Goal: Task Accomplishment & Management: Use online tool/utility

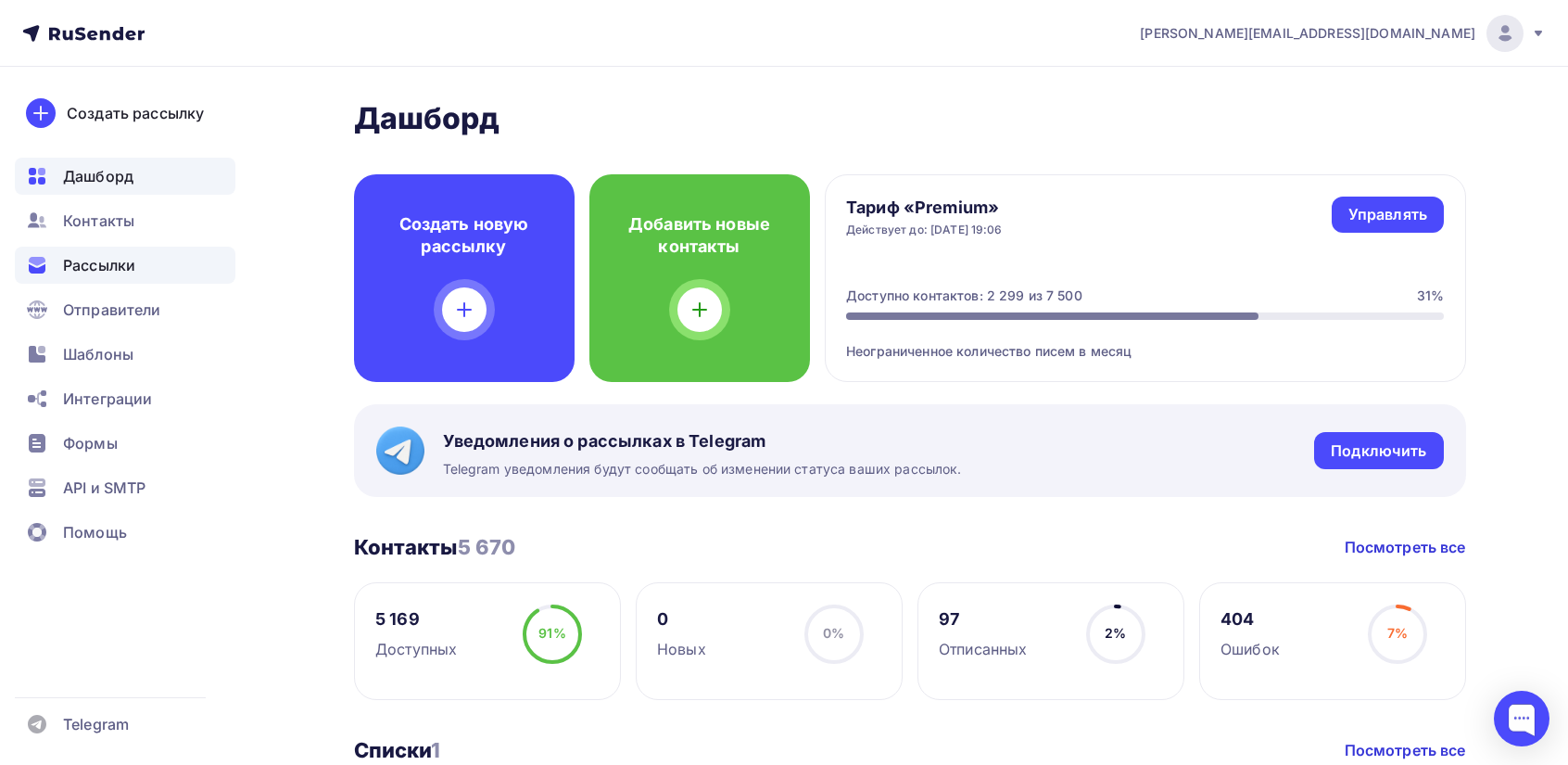
click at [108, 260] on span "Рассылки" at bounding box center [99, 265] width 72 height 23
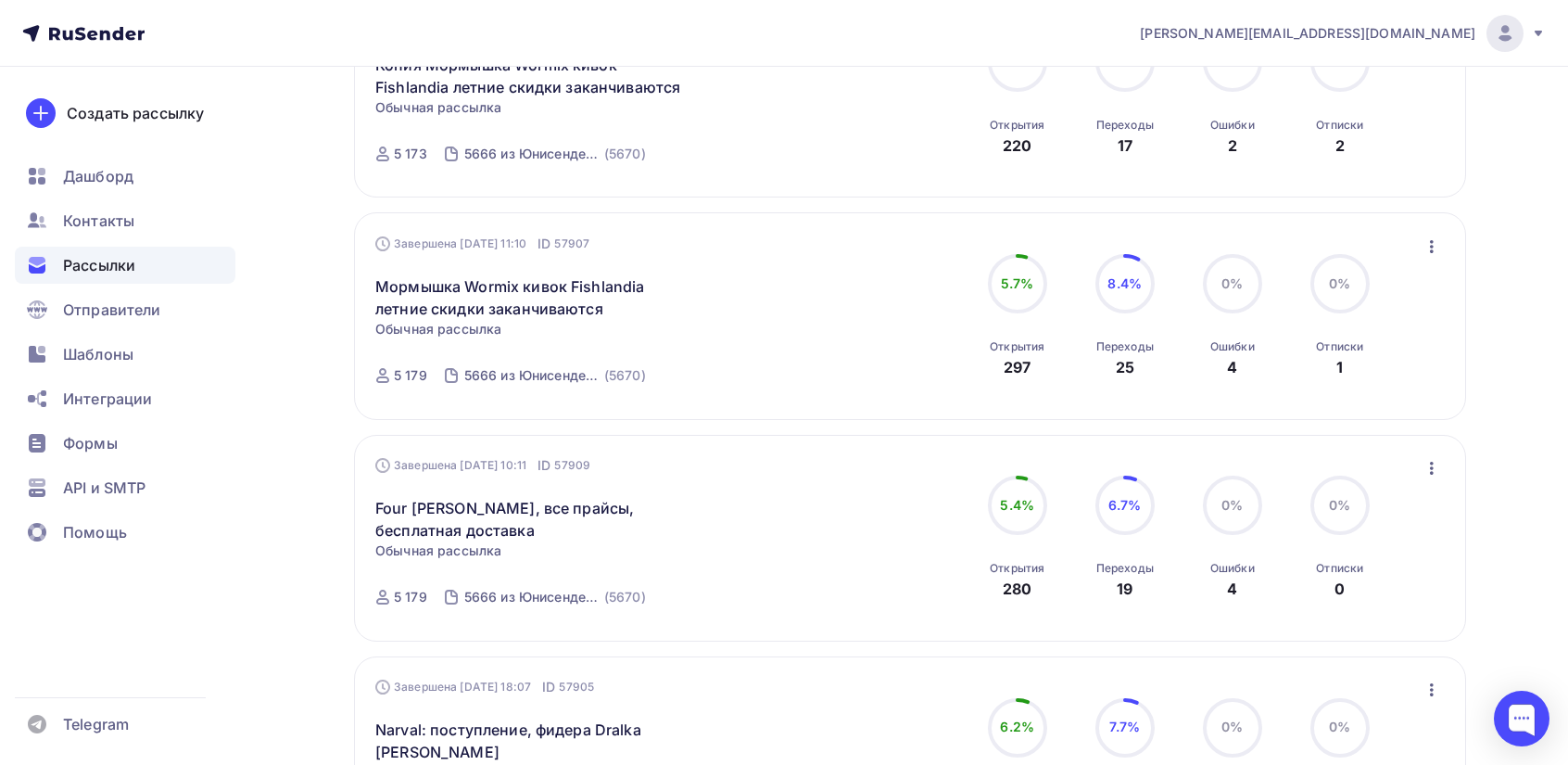
scroll to position [371, 0]
click at [1429, 468] on icon "button" at bounding box center [1432, 466] width 23 height 23
click at [1325, 591] on div "Копировать в новую" at bounding box center [1348, 588] width 190 height 23
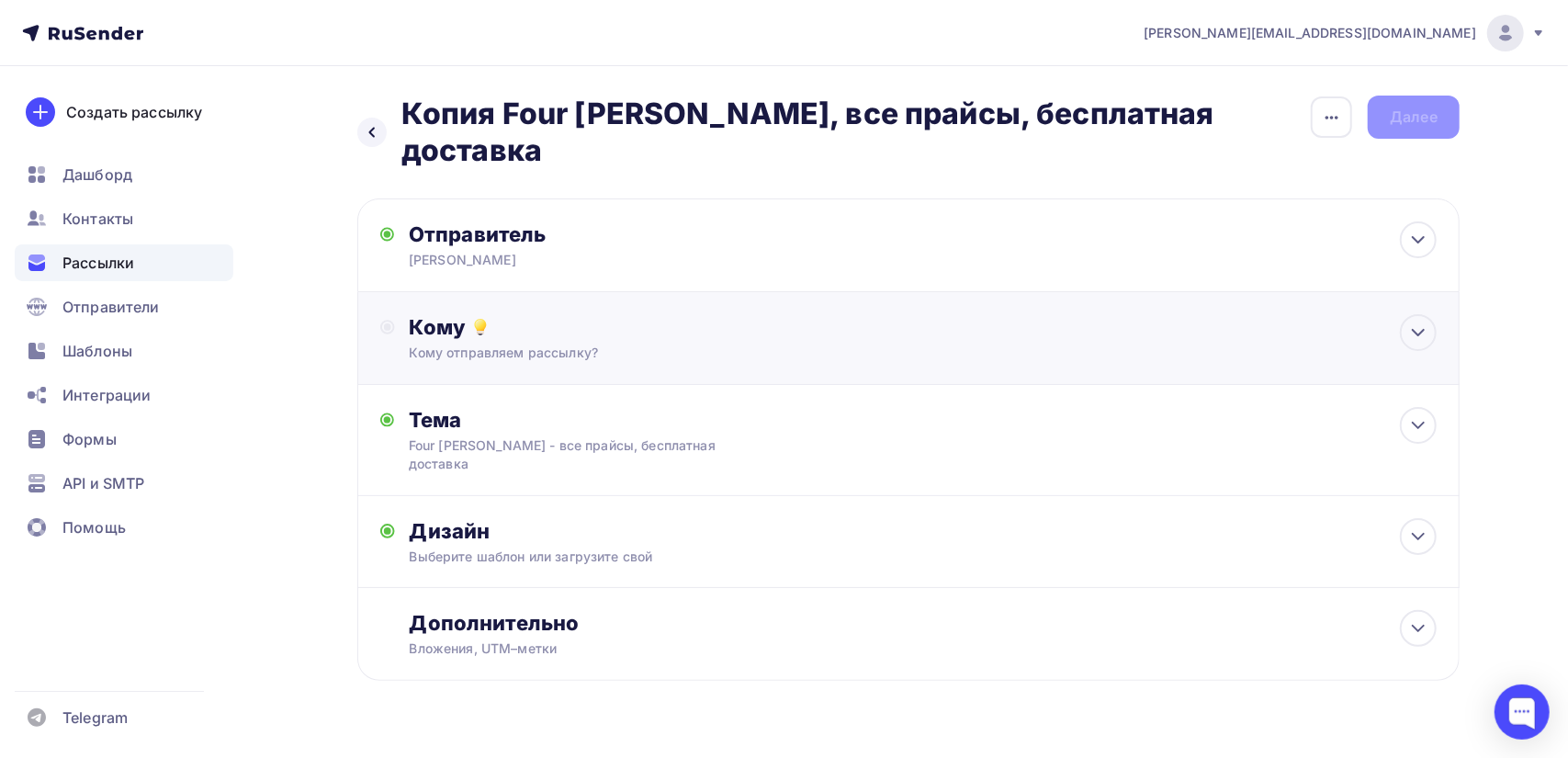
click at [442, 314] on div "Кому" at bounding box center [923, 327] width 1026 height 25
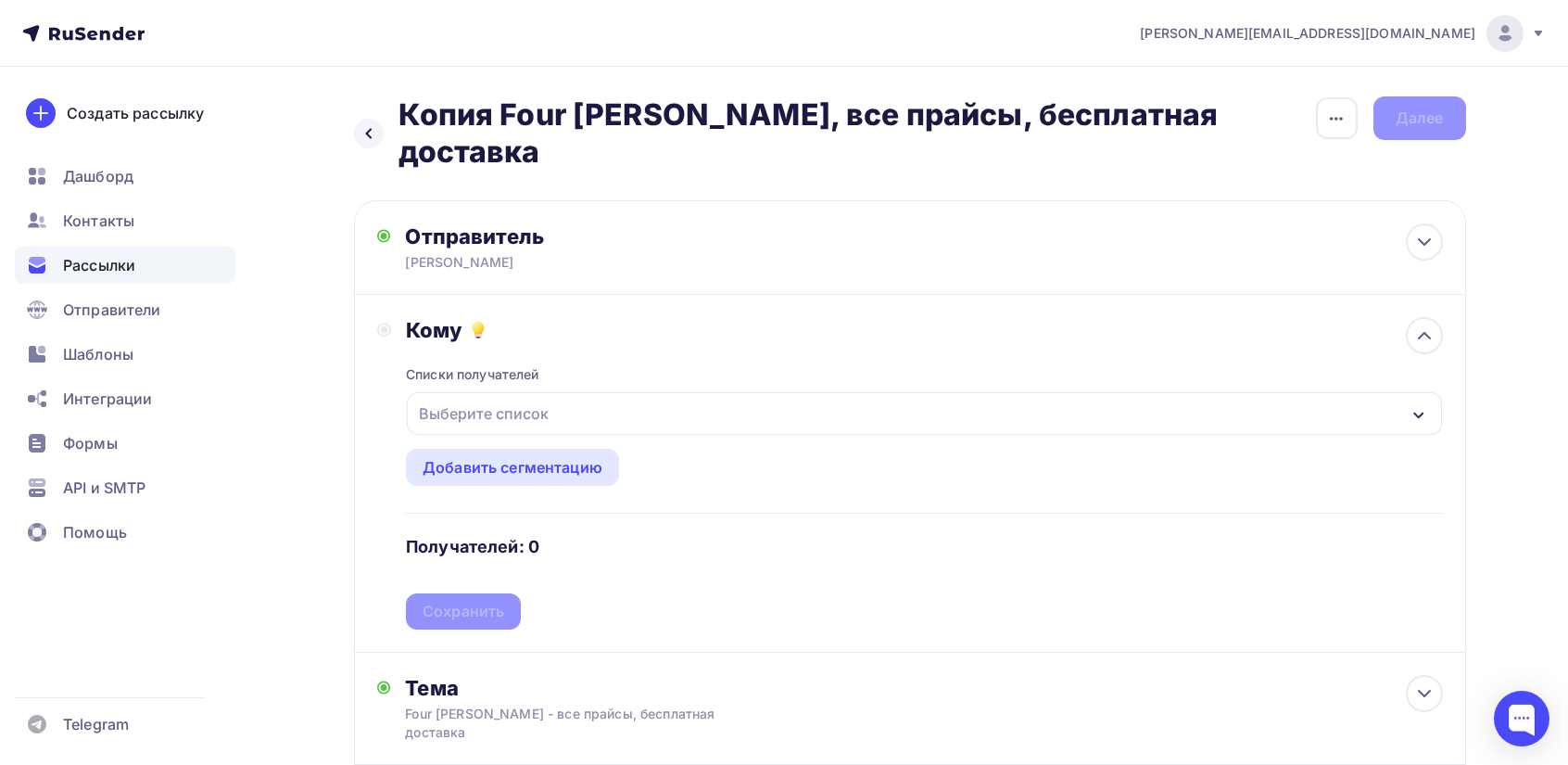
click at [460, 396] on div "Выберите список" at bounding box center [483, 413] width 144 height 34
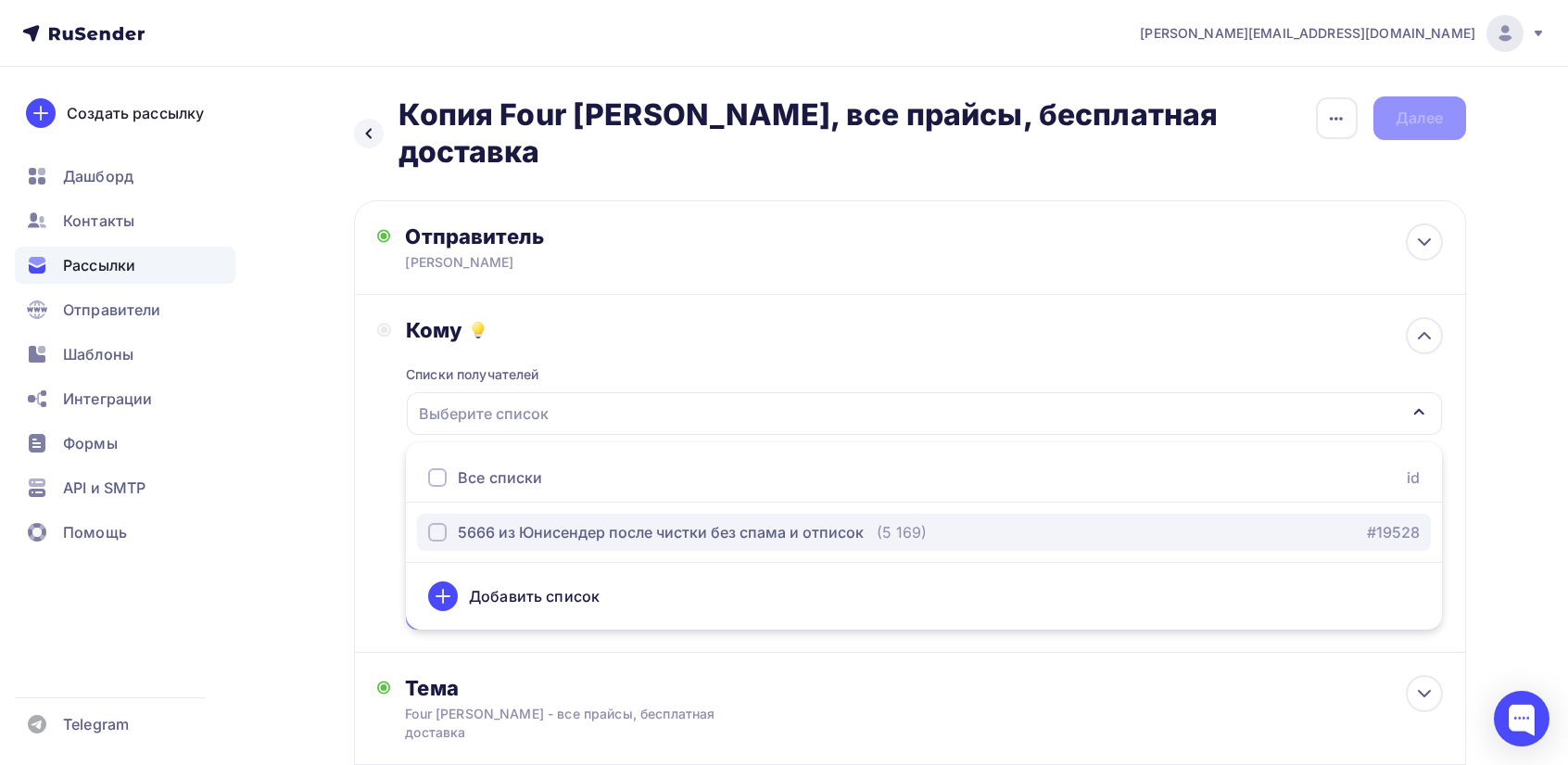
click at [445, 523] on div "button" at bounding box center [437, 532] width 19 height 19
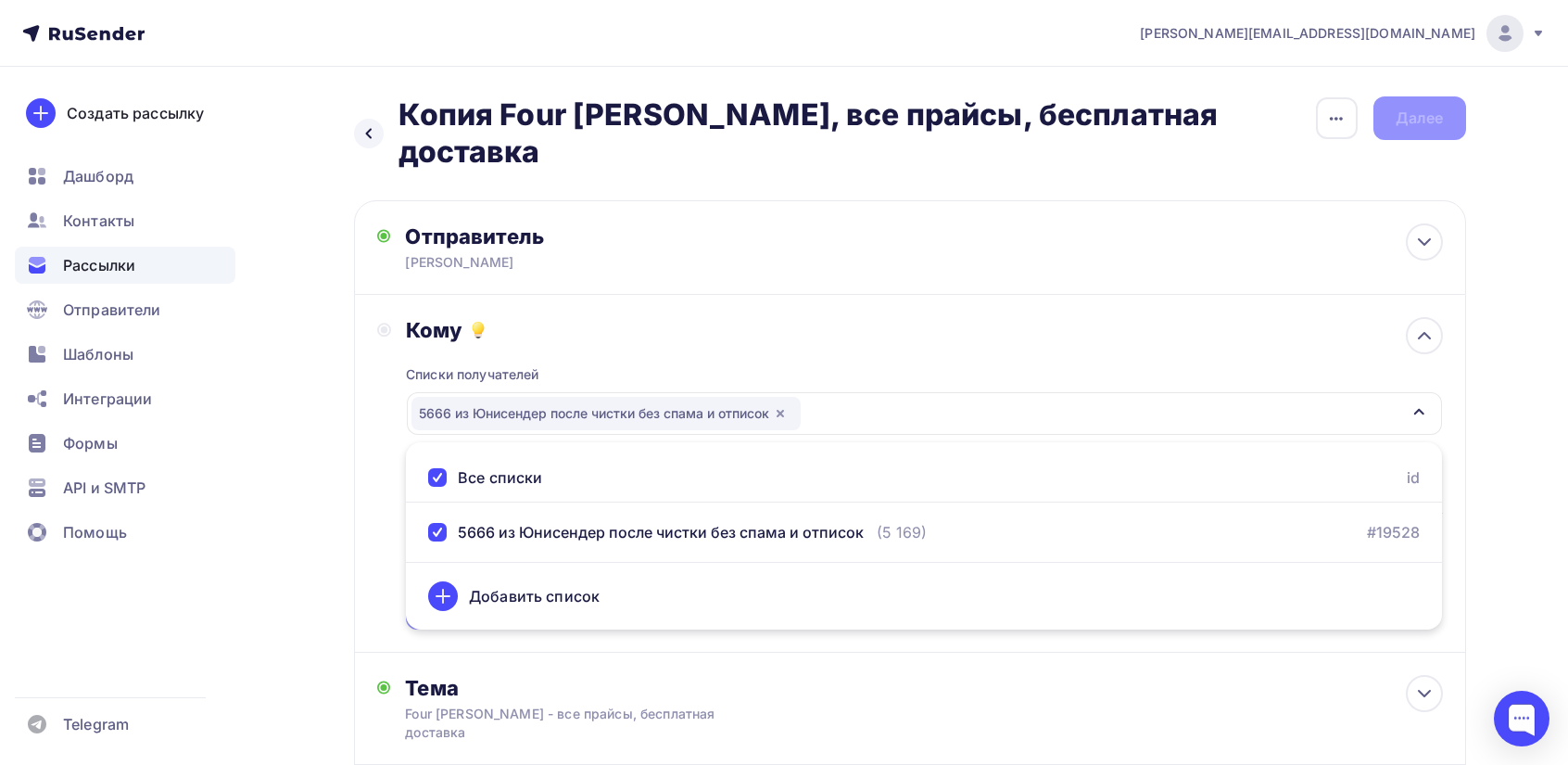
click at [392, 489] on div "Кому Списки получателей 5666 из [GEOGRAPHIC_DATA] после чистки без спама и отпи…" at bounding box center [911, 473] width 1066 height 312
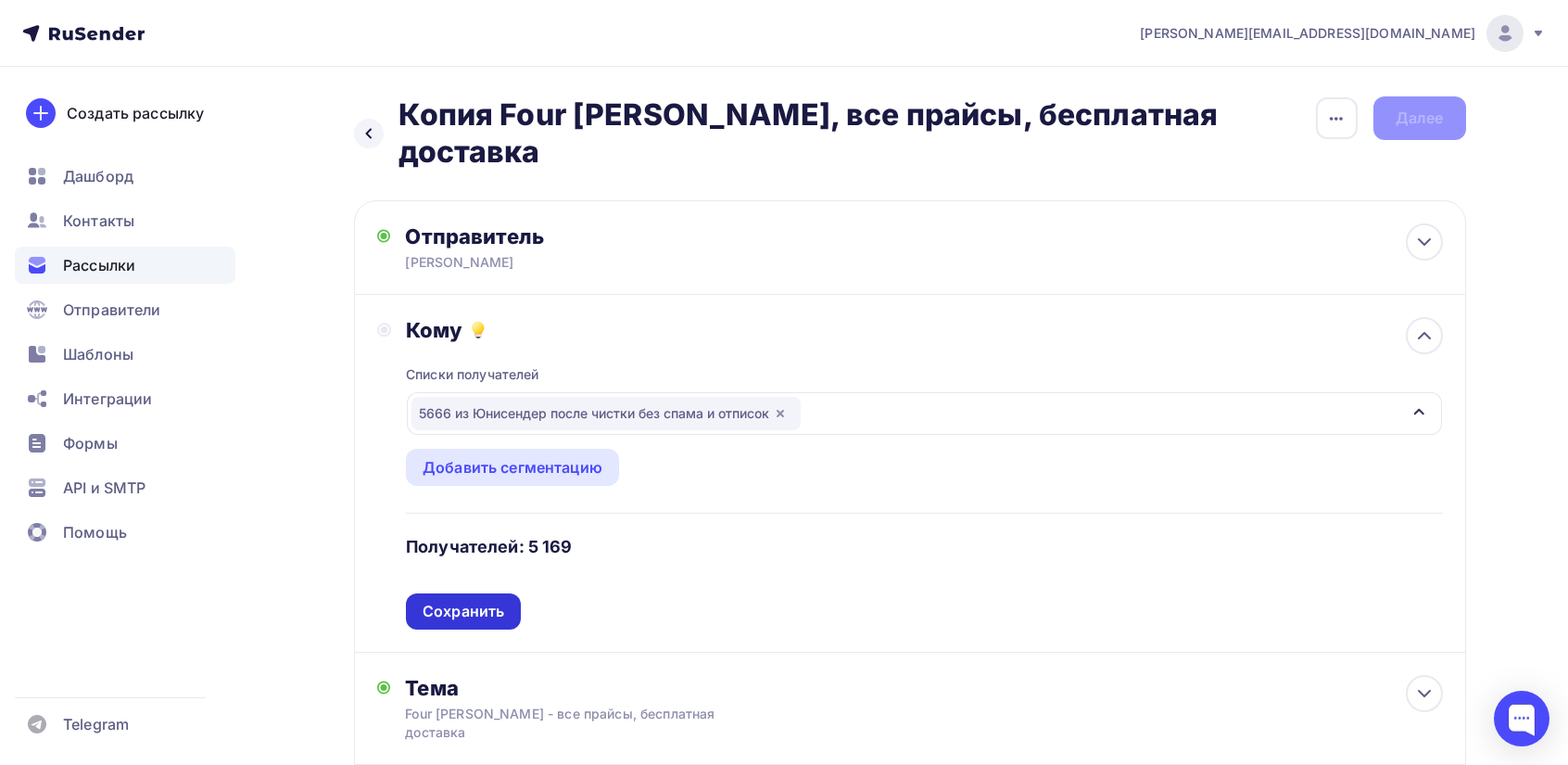
click at [444, 601] on div "Сохранить" at bounding box center [464, 612] width 82 height 22
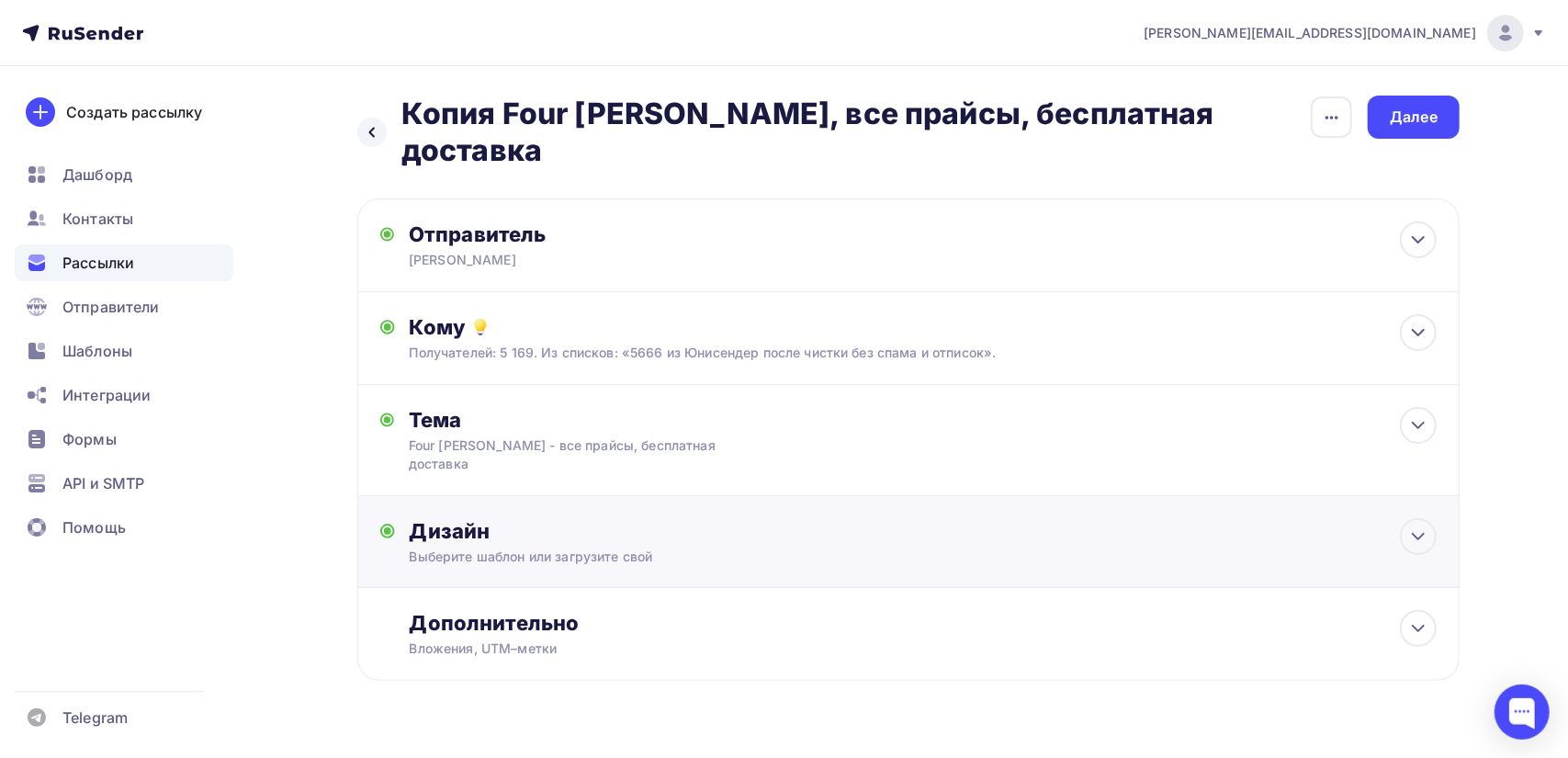
click at [506, 547] on div "Выберите шаблон или загрузите свой" at bounding box center [872, 556] width 925 height 19
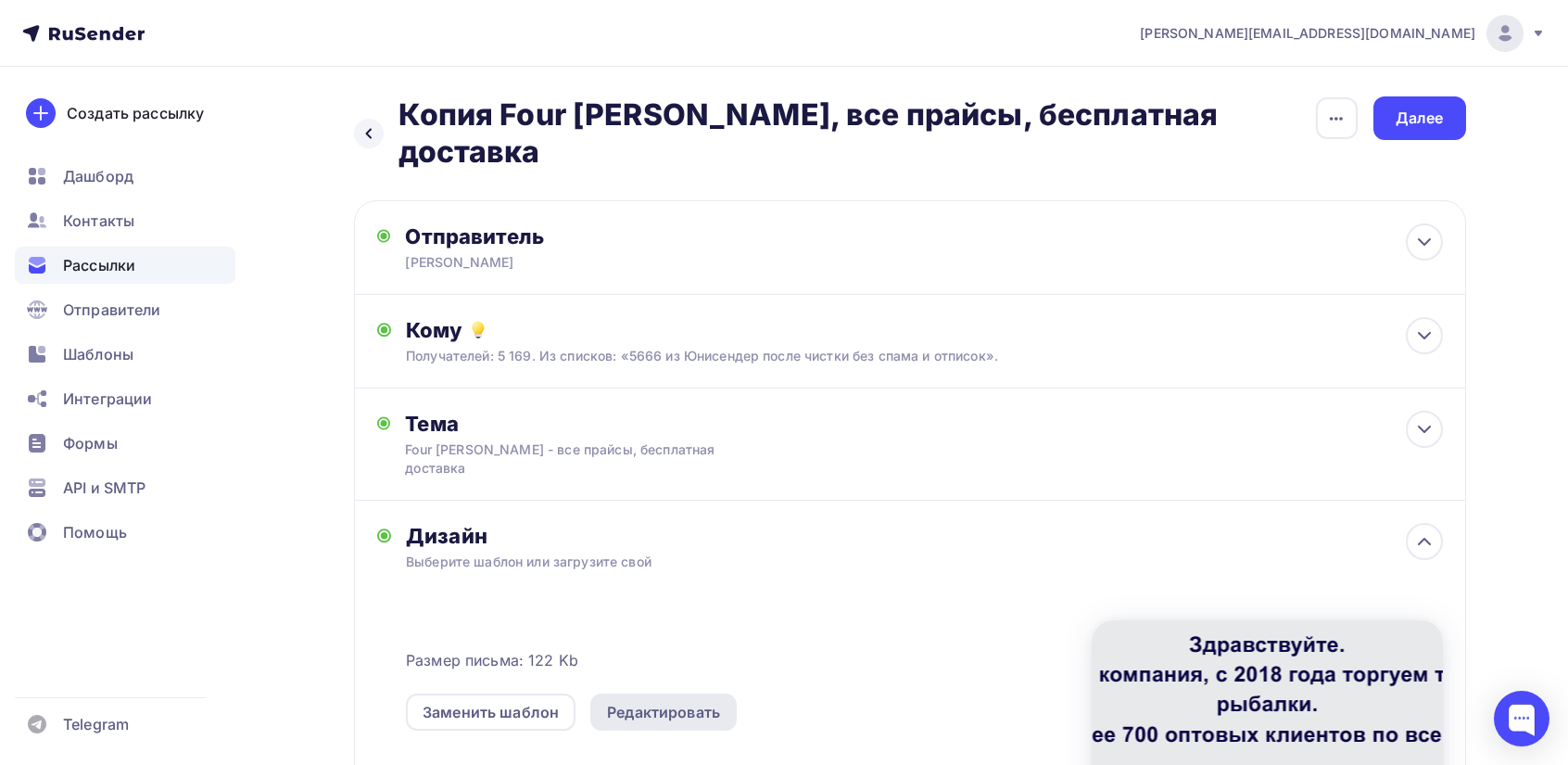
click at [665, 701] on div "Редактировать" at bounding box center [663, 712] width 113 height 23
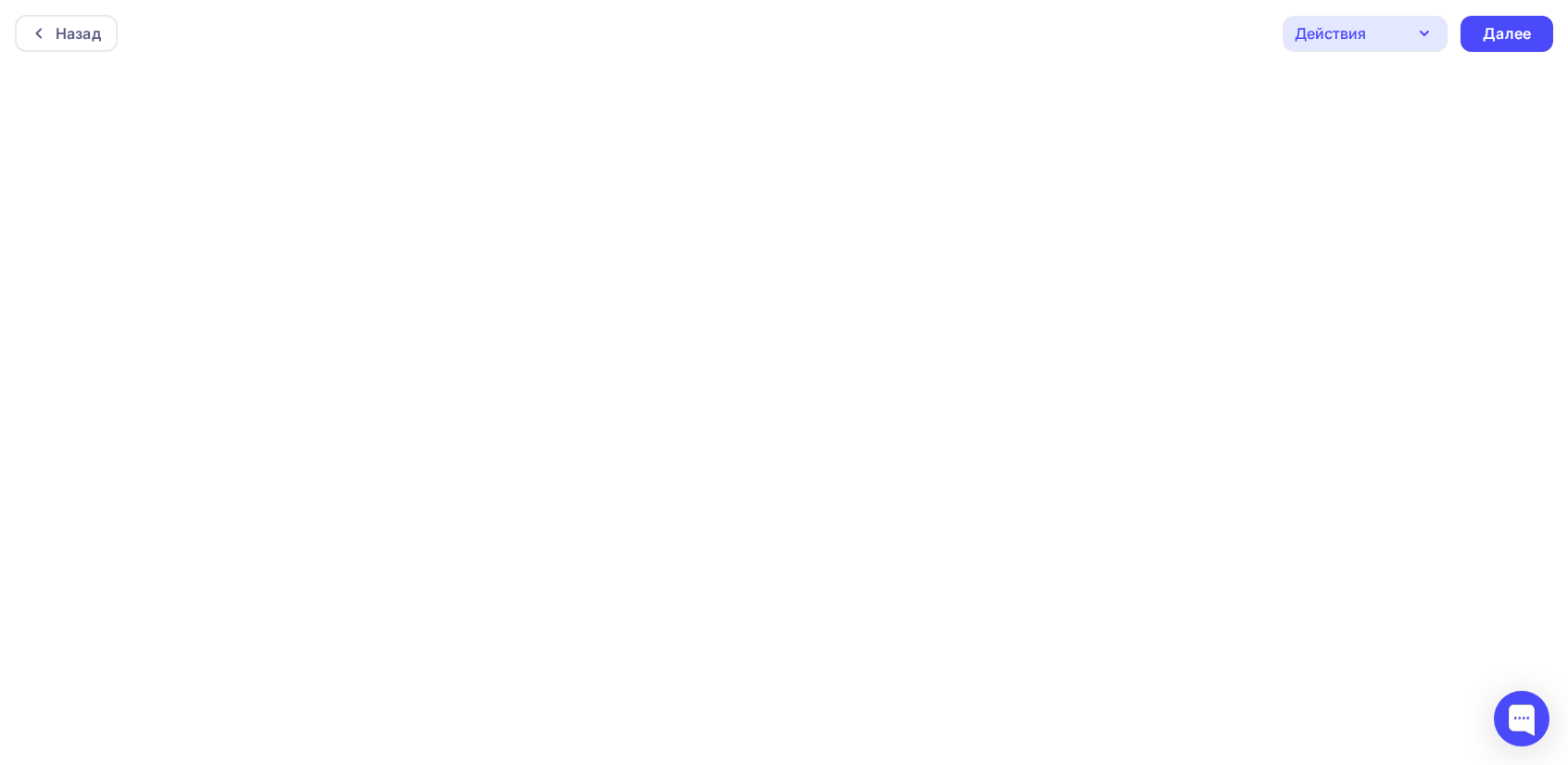
scroll to position [5, 0]
click at [1502, 29] on div "Далее" at bounding box center [1507, 30] width 48 height 22
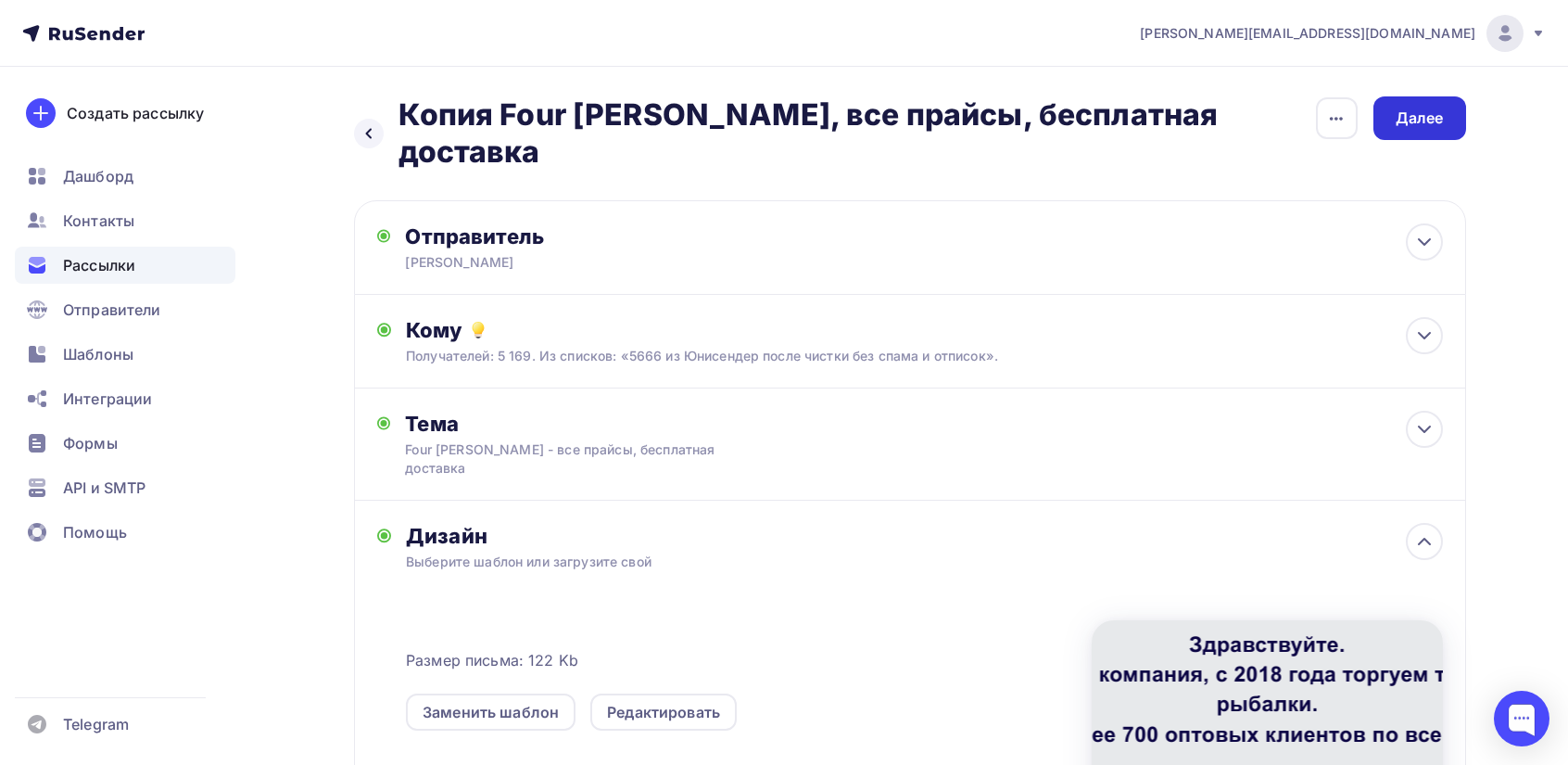
click at [1445, 116] on div "Далее" at bounding box center [1421, 119] width 93 height 43
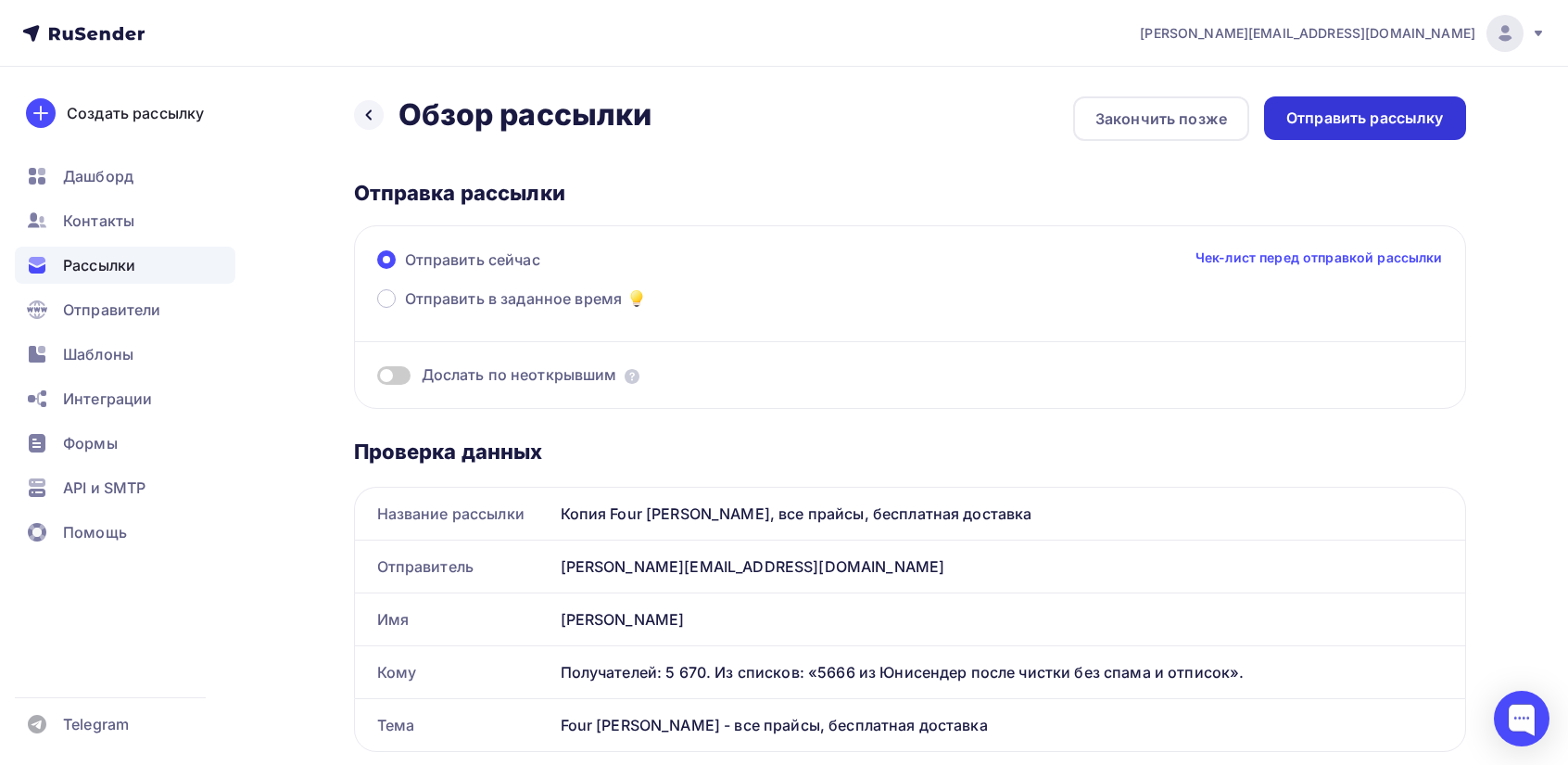
click at [1417, 124] on div "Отправить рассылку" at bounding box center [1364, 119] width 157 height 22
